Goal: Information Seeking & Learning: Find specific page/section

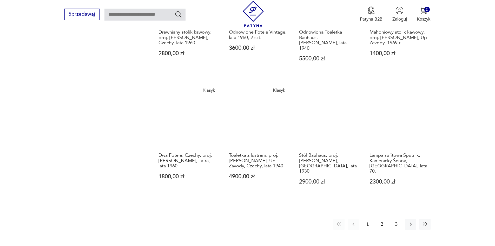
scroll to position [548, 0]
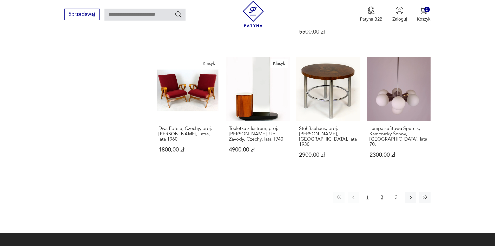
click at [380, 192] on button "2" at bounding box center [382, 197] width 11 height 11
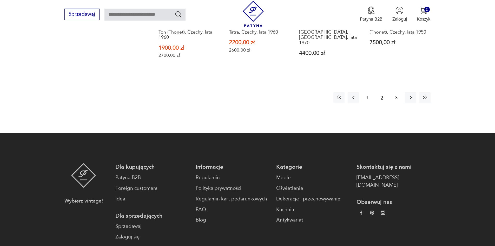
scroll to position [569, 0]
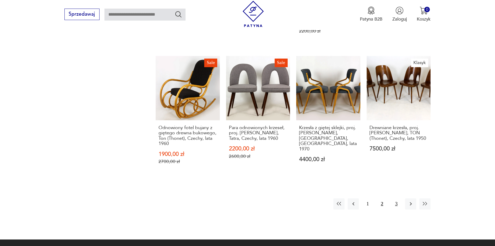
click at [394, 198] on button "3" at bounding box center [396, 203] width 11 height 11
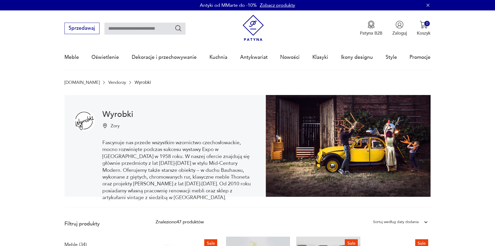
click at [130, 24] on input "text" at bounding box center [144, 29] width 81 height 12
type input "******"
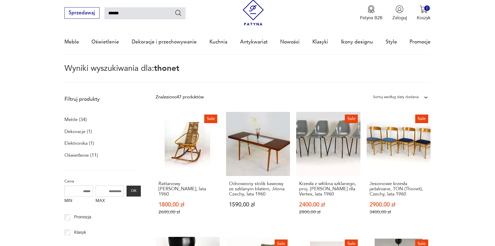
click at [175, 28] on nav "Sprzedawaj ****** Patyna B2B Zaloguj 0 Koszyk Twój koszyk ( 0 ) Brak produktów …" at bounding box center [247, 25] width 495 height 60
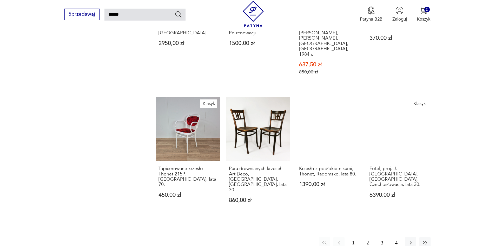
scroll to position [428, 0]
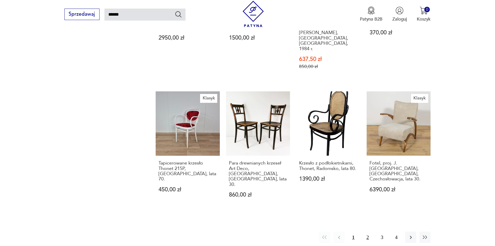
click at [368, 231] on button "2" at bounding box center [367, 236] width 11 height 11
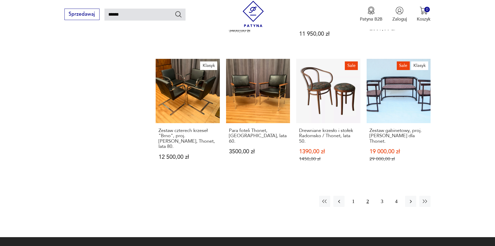
scroll to position [467, 0]
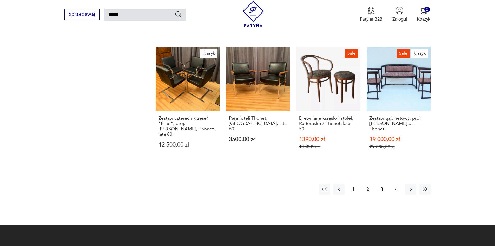
click at [383, 183] on button "3" at bounding box center [382, 188] width 11 height 11
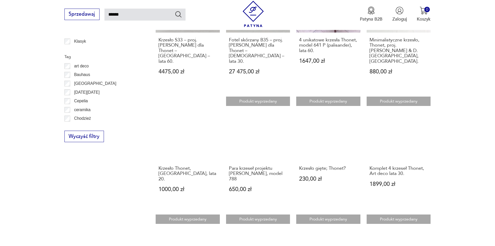
scroll to position [407, 0]
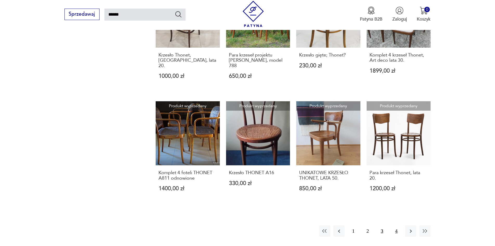
click at [398, 225] on button "4" at bounding box center [396, 230] width 11 height 11
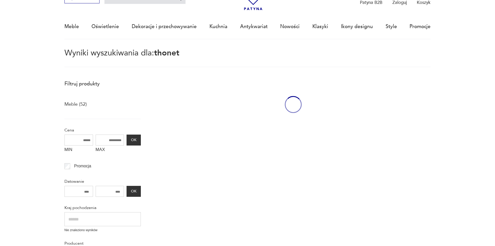
scroll to position [30, 0]
